Goal: Task Accomplishment & Management: Use online tool/utility

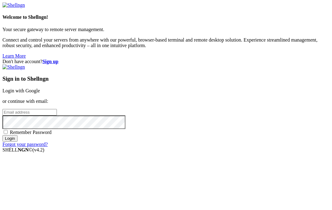
click at [40, 88] on link "Login with Google" at bounding box center [21, 90] width 38 height 5
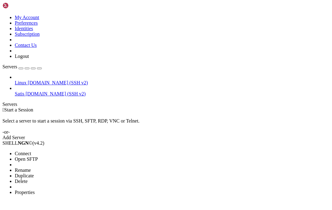
click at [56, 151] on li "Connect" at bounding box center [43, 154] width 56 height 6
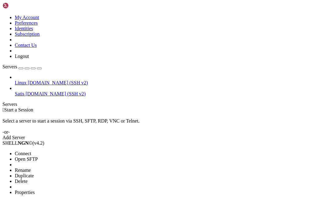
click at [52, 151] on li "Connect" at bounding box center [43, 154] width 56 height 6
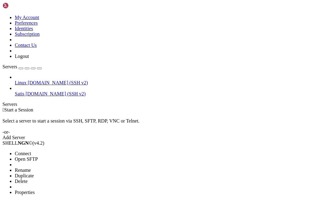
click at [53, 156] on li "Open SFTP" at bounding box center [43, 159] width 56 height 6
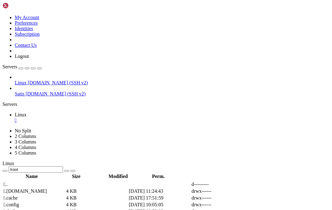
scroll to position [80, 0]
type input "/root/Website"
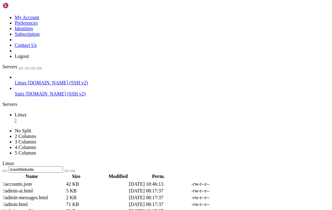
scroll to position [62, 0]
click at [255, 170] on icon at bounding box center [255, 170] width 0 height 0
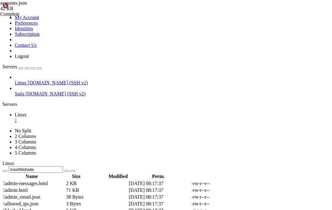
click at [255, 197] on icon at bounding box center [255, 197] width 0 height 0
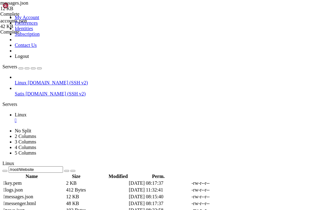
scroll to position [0, 0]
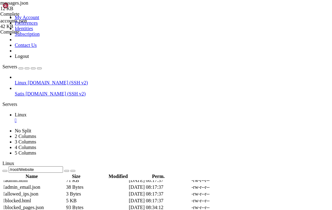
scroll to position [63, 0]
